Goal: Task Accomplishment & Management: Manage account settings

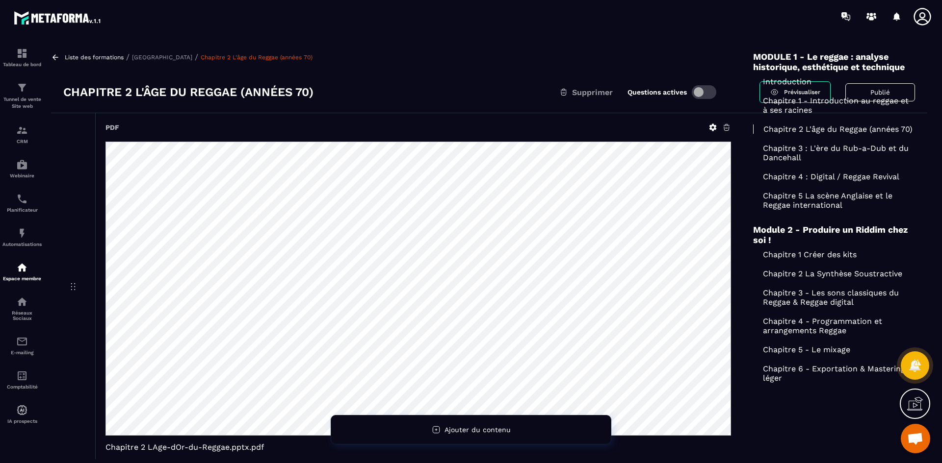
scroll to position [2878, 0]
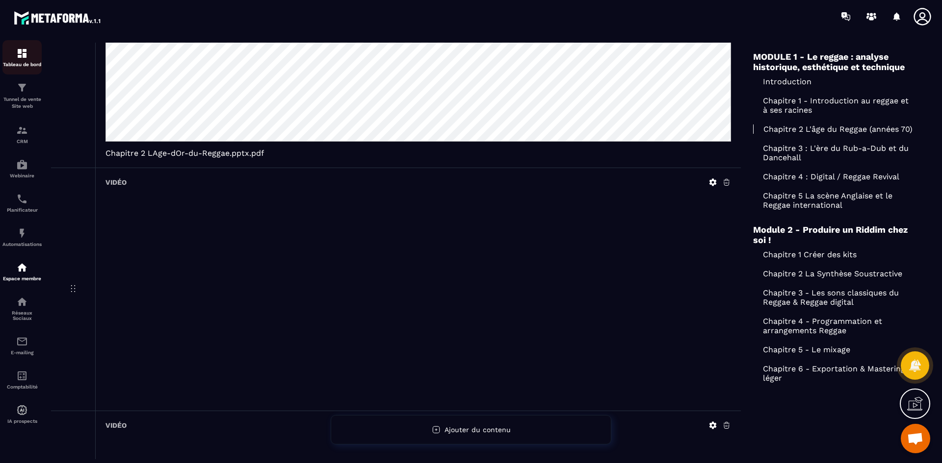
click at [25, 65] on p "Tableau de bord" at bounding box center [21, 64] width 39 height 5
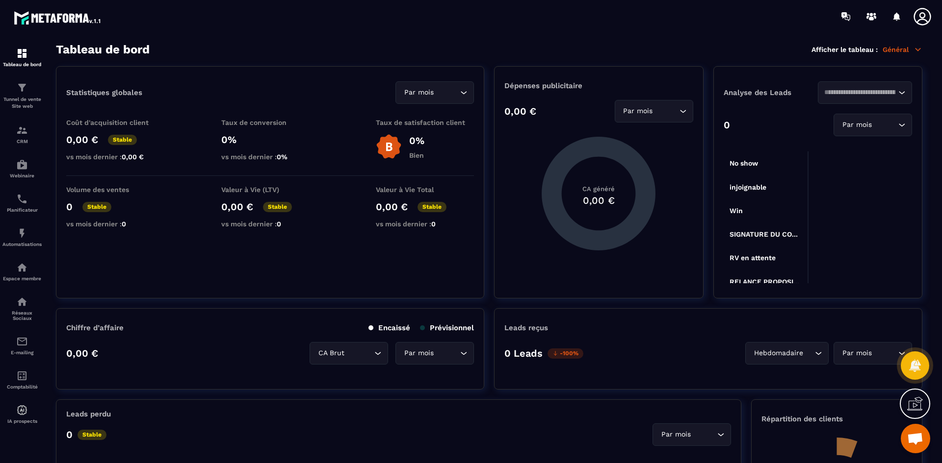
click at [918, 20] on icon at bounding box center [922, 17] width 20 height 20
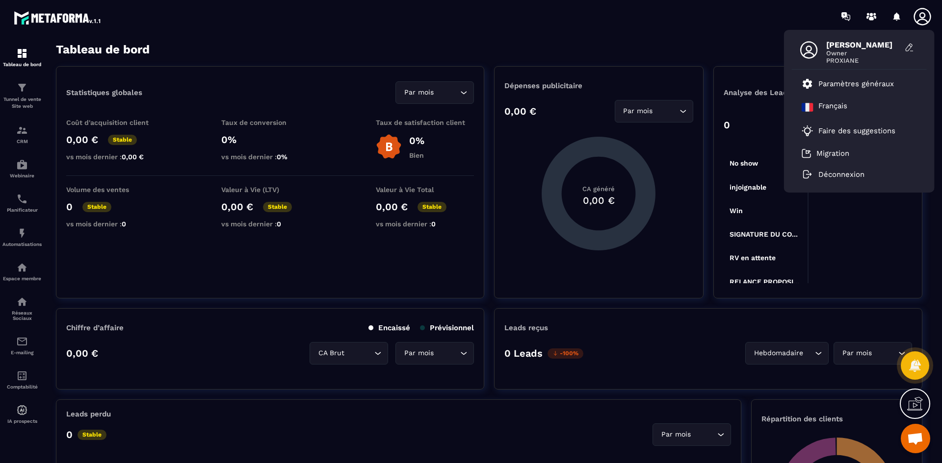
click at [918, 16] on icon at bounding box center [922, 17] width 20 height 20
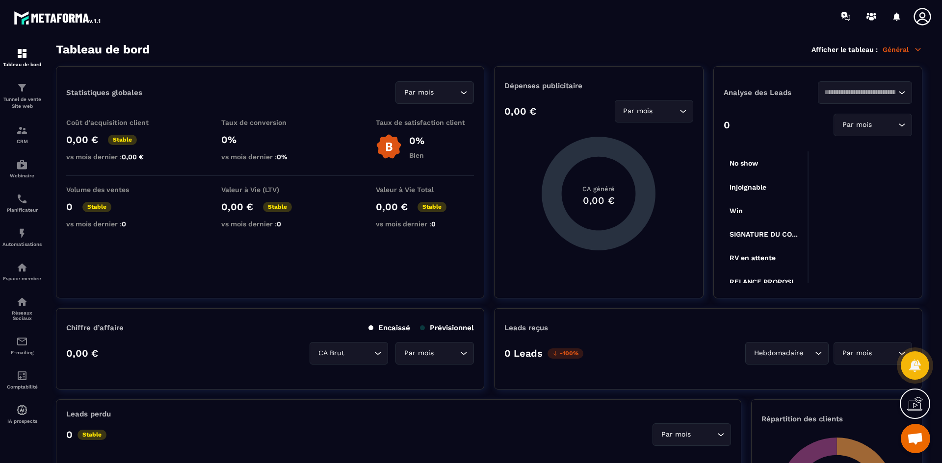
click at [918, 16] on icon at bounding box center [922, 17] width 20 height 20
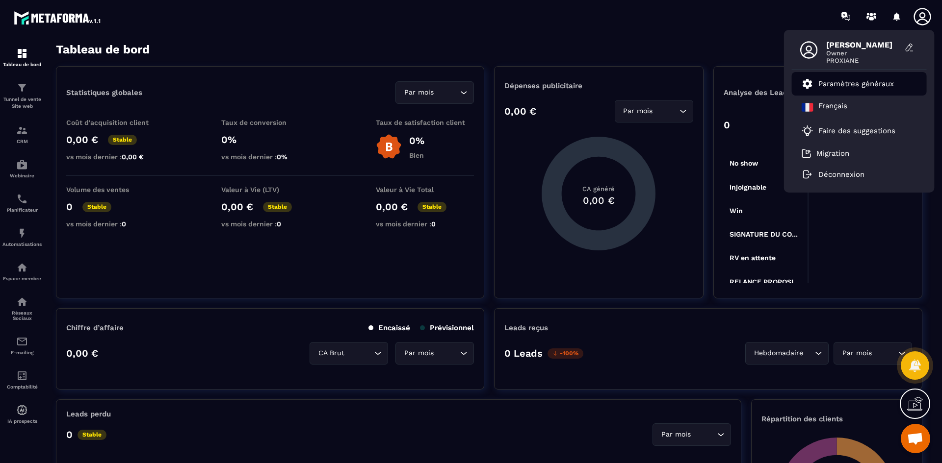
click at [855, 81] on p "Paramètres généraux" at bounding box center [856, 83] width 76 height 9
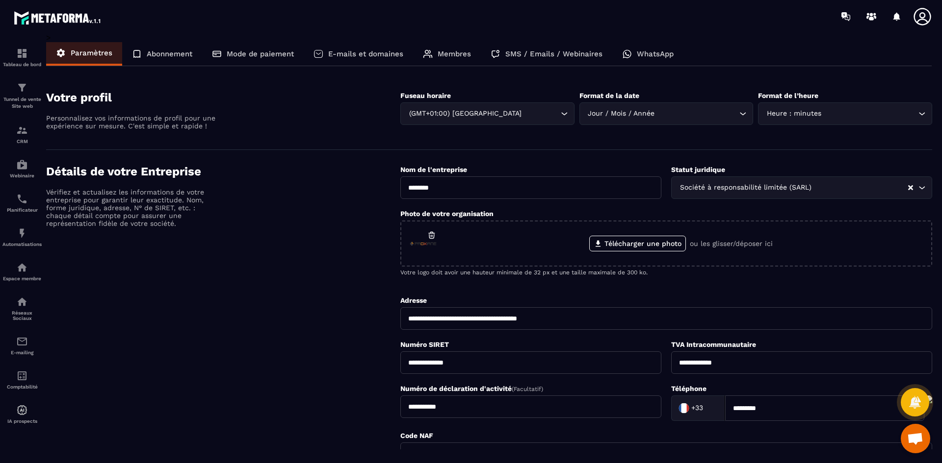
click at [388, 53] on p "E-mails et domaines" at bounding box center [365, 54] width 75 height 9
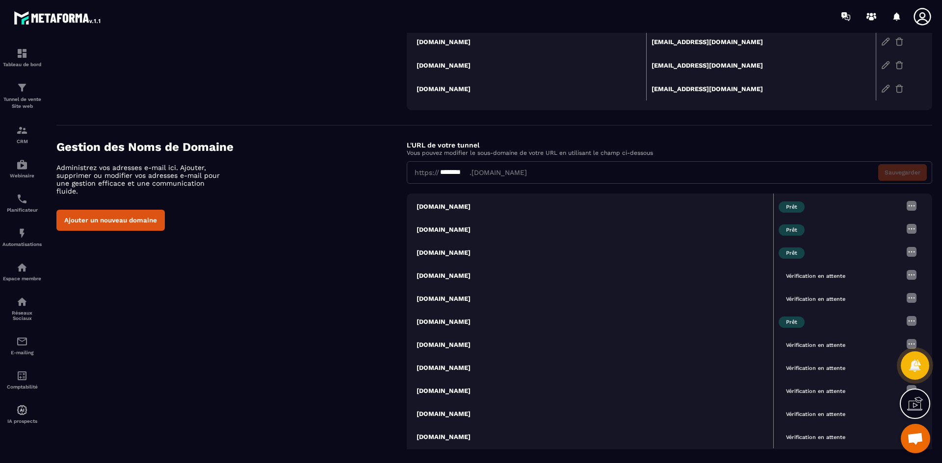
scroll to position [269, 0]
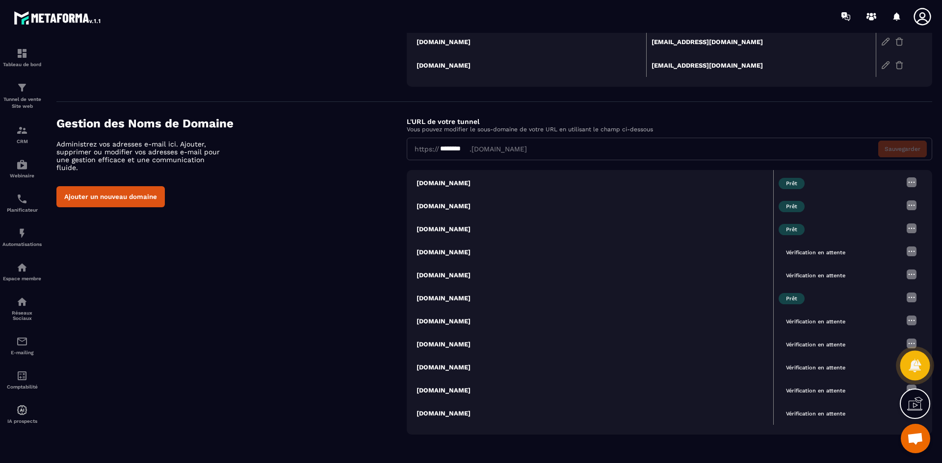
click at [915, 372] on icon at bounding box center [914, 365] width 12 height 13
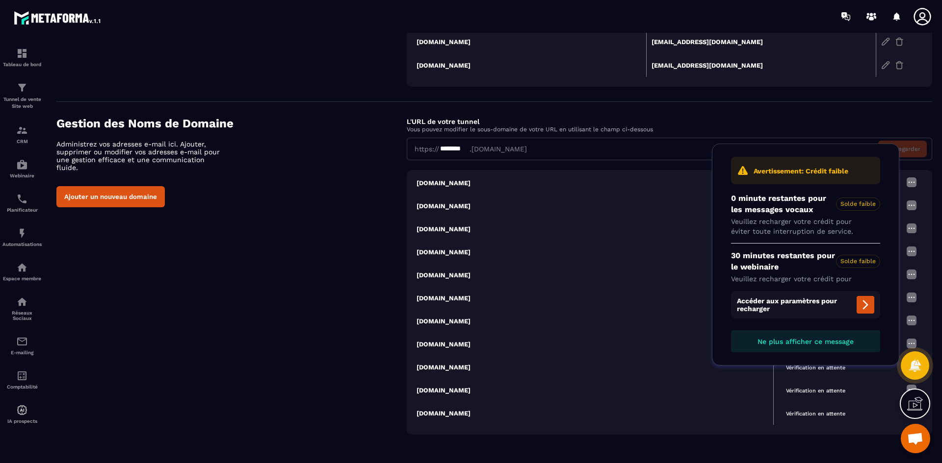
click at [828, 344] on span "Ne plus afficher ce message" at bounding box center [805, 342] width 96 height 8
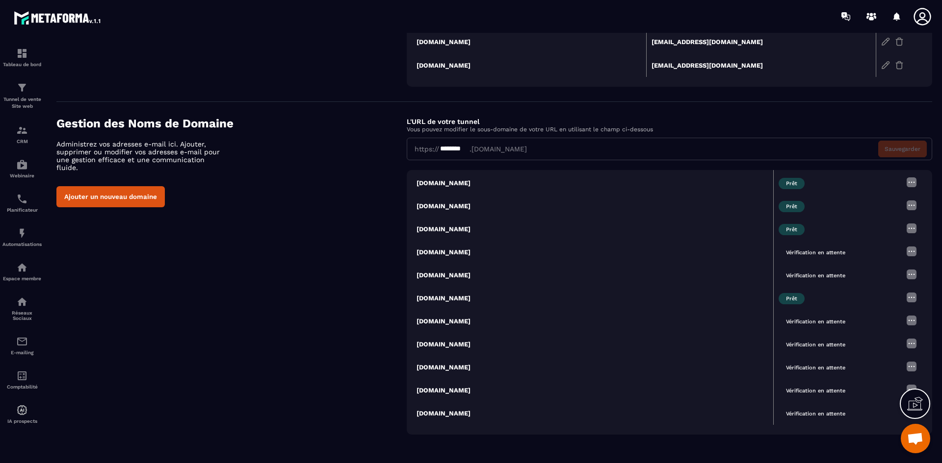
click at [905, 365] on img at bounding box center [911, 367] width 12 height 12
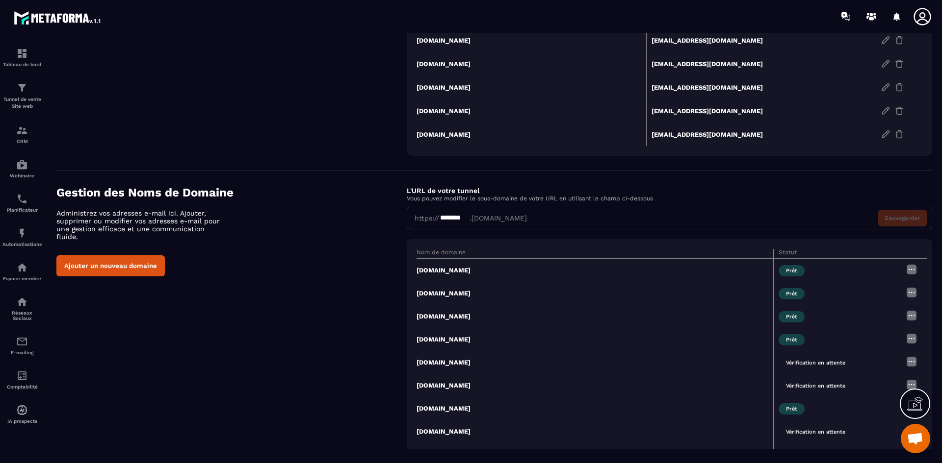
scroll to position [122, 0]
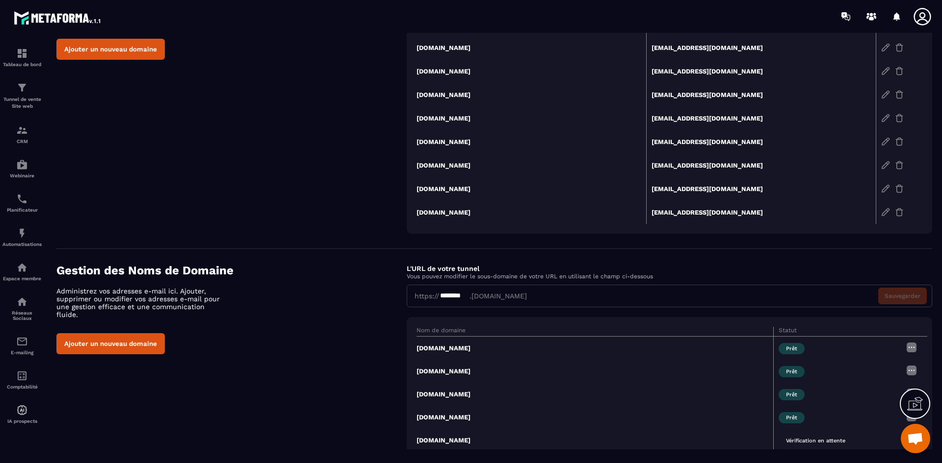
click at [484, 165] on td "[DOMAIN_NAME]" at bounding box center [531, 165] width 230 height 24
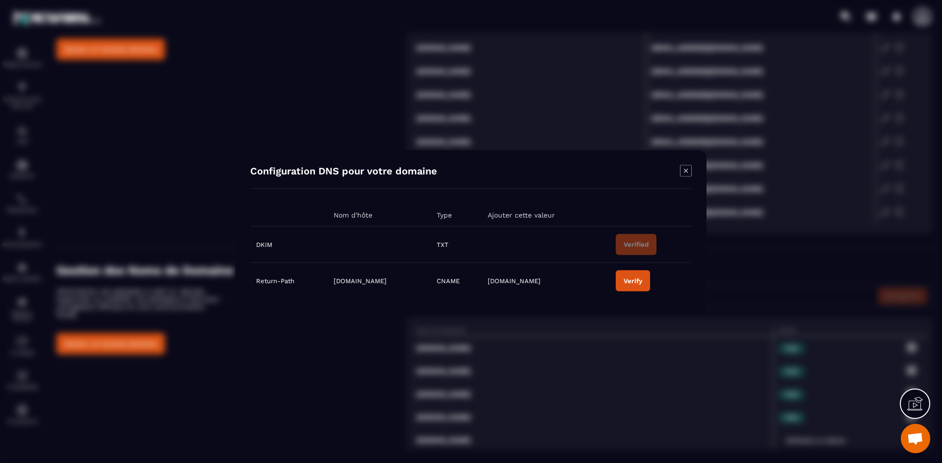
click at [642, 283] on div "Verify" at bounding box center [632, 280] width 19 height 7
click at [642, 282] on div "Verify" at bounding box center [632, 280] width 19 height 7
click at [540, 281] on span "[DOMAIN_NAME]" at bounding box center [513, 280] width 53 height 7
click at [650, 284] on button "Verify" at bounding box center [632, 280] width 34 height 21
click at [646, 276] on button "Verify" at bounding box center [632, 280] width 34 height 21
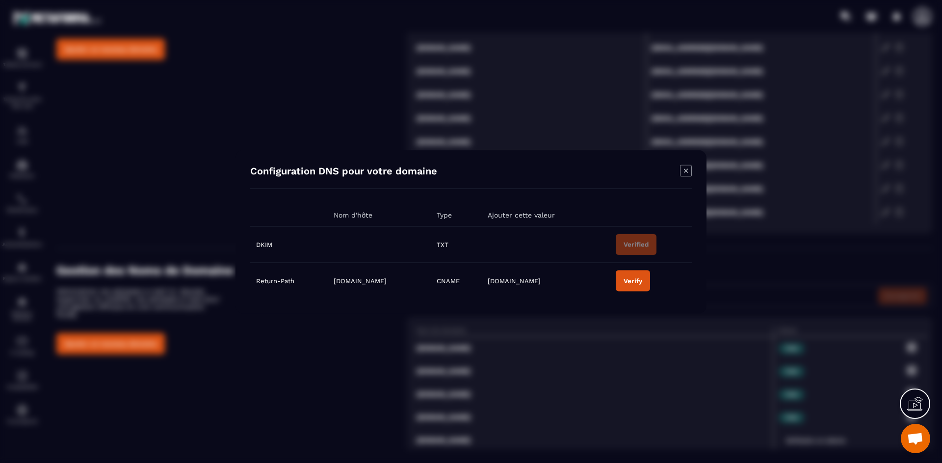
click at [688, 171] on icon "Modal window" at bounding box center [686, 171] width 12 height 12
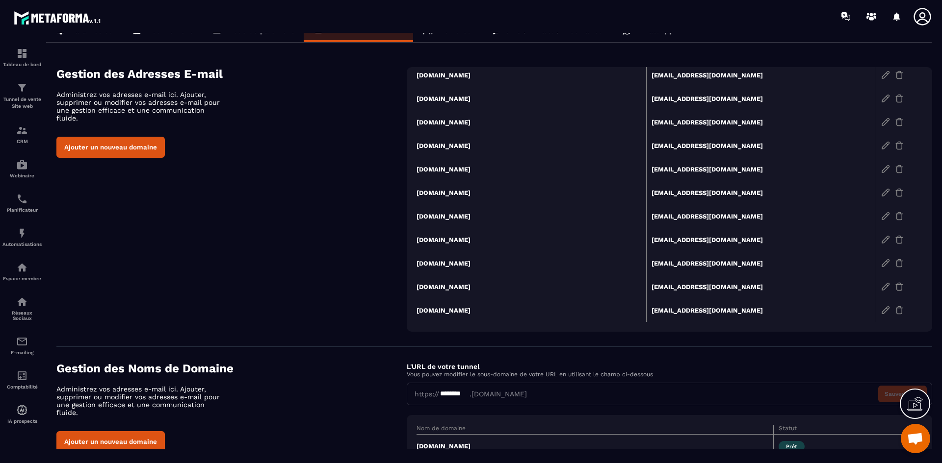
scroll to position [73, 0]
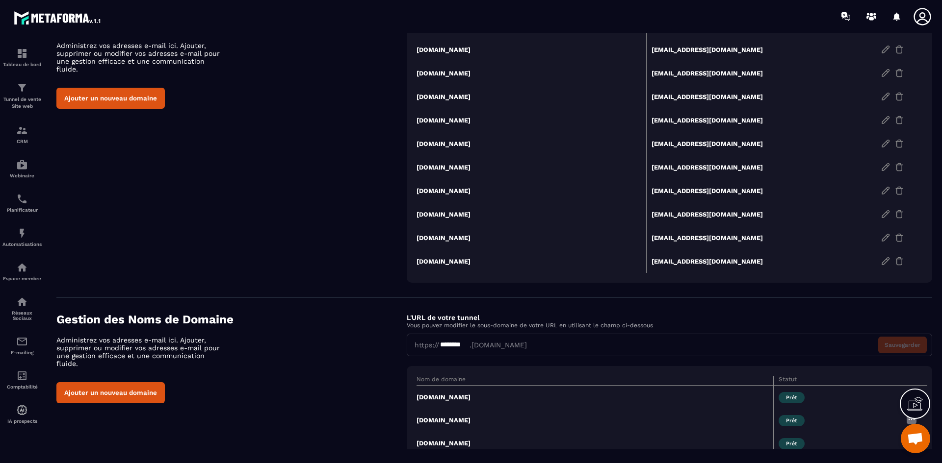
click at [450, 241] on td "[DOMAIN_NAME]" at bounding box center [531, 238] width 230 height 24
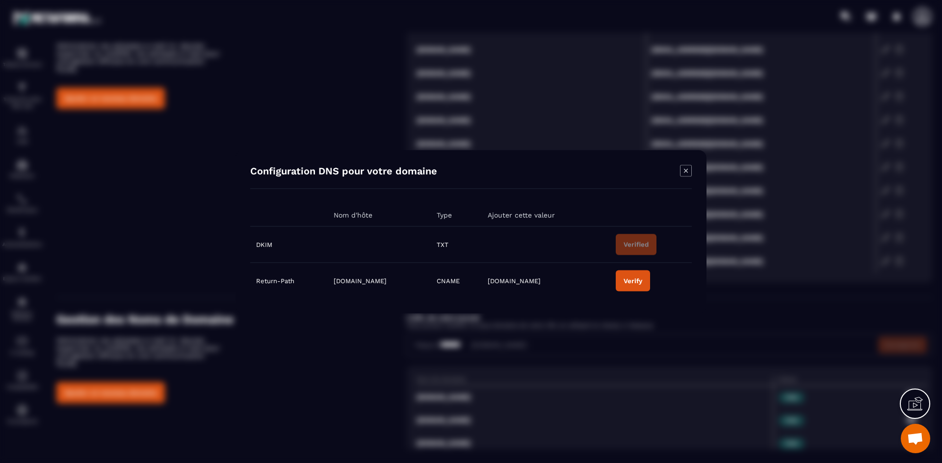
click at [685, 173] on icon "Modal window" at bounding box center [686, 171] width 12 height 12
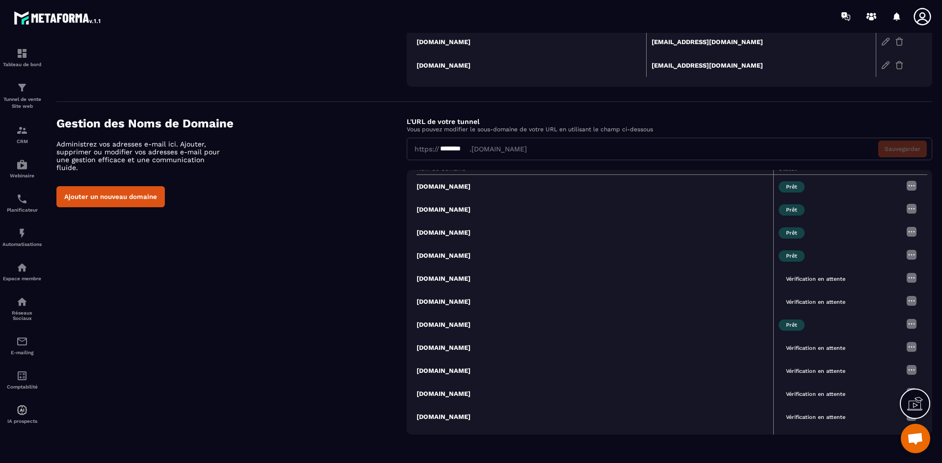
scroll to position [0, 0]
